Goal: Use online tool/utility: Utilize a website feature to perform a specific function

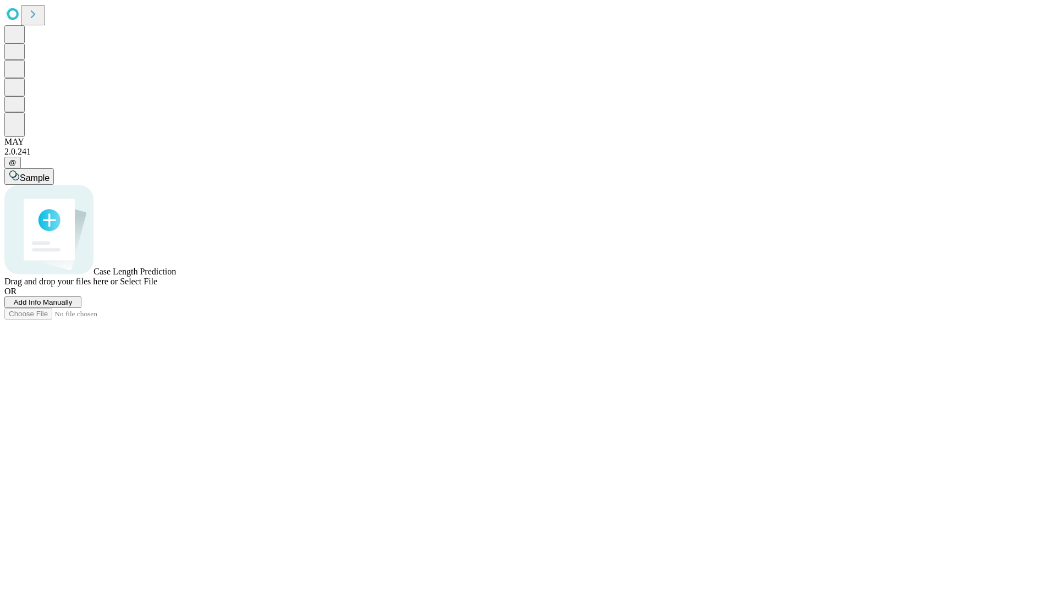
click at [157, 286] on span "Select File" at bounding box center [138, 281] width 37 height 9
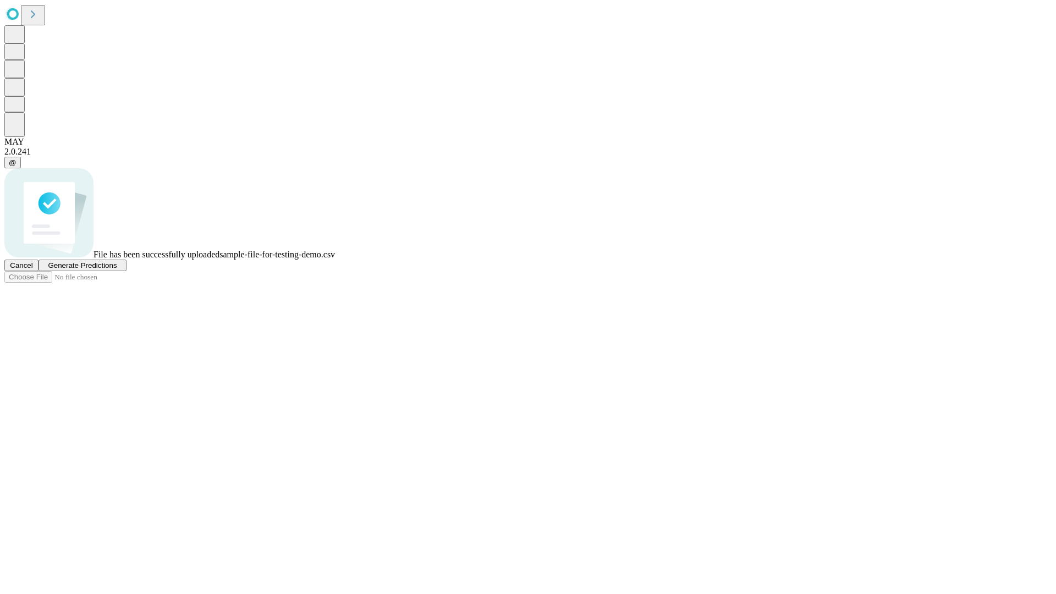
click at [117, 270] on span "Generate Predictions" at bounding box center [82, 265] width 69 height 8
